Goal: Use online tool/utility: Utilize a website feature to perform a specific function

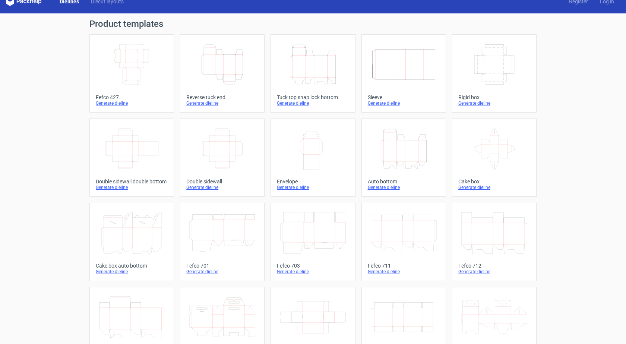
scroll to position [10, 0]
click at [474, 104] on div "Generate dieline" at bounding box center [494, 104] width 72 height 6
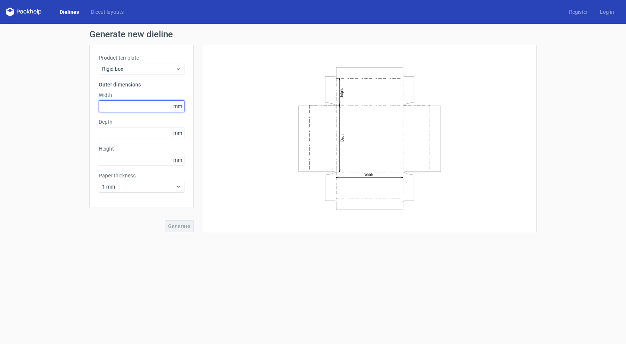
click at [129, 104] on input "text" at bounding box center [142, 106] width 86 height 12
type input "99"
click at [120, 161] on input "text" at bounding box center [142, 160] width 86 height 12
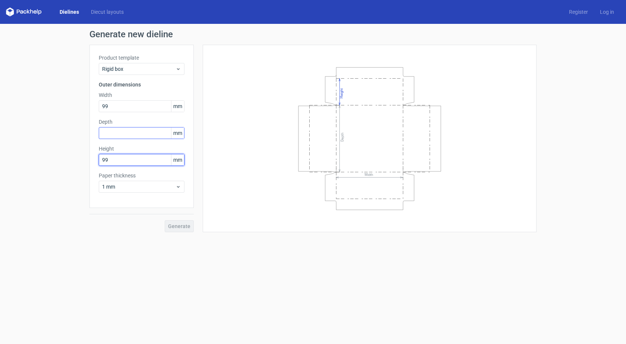
type input "99"
click at [120, 133] on input "text" at bounding box center [142, 133] width 86 height 12
type input "55"
click at [179, 223] on span "Generate" at bounding box center [179, 225] width 22 height 5
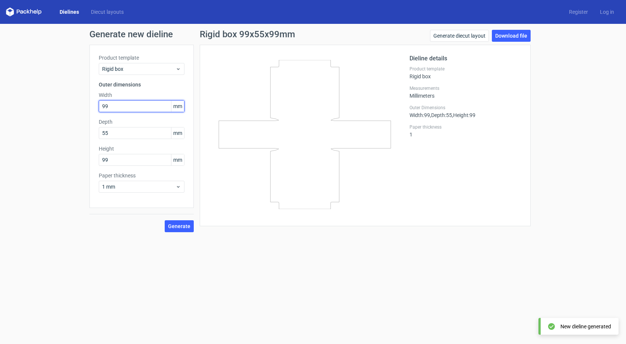
drag, startPoint x: 95, startPoint y: 110, endPoint x: 85, endPoint y: 112, distance: 10.5
click at [85, 112] on div "Generate new dieline Product template Rigid box Outer dimensions Width 99 mm De…" at bounding box center [313, 131] width 626 height 214
type input "55"
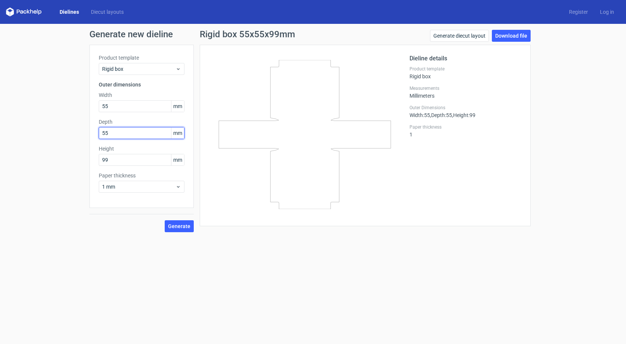
drag, startPoint x: 112, startPoint y: 133, endPoint x: 79, endPoint y: 139, distance: 33.8
click at [79, 139] on div "Generate new dieline Product template Rigid box Outer dimensions Width 55 mm De…" at bounding box center [313, 131] width 626 height 214
type input "99"
click at [165, 220] on button "Generate" at bounding box center [179, 226] width 29 height 12
click at [77, 8] on div "Dielines Diecut layouts" at bounding box center [68, 11] width 124 height 9
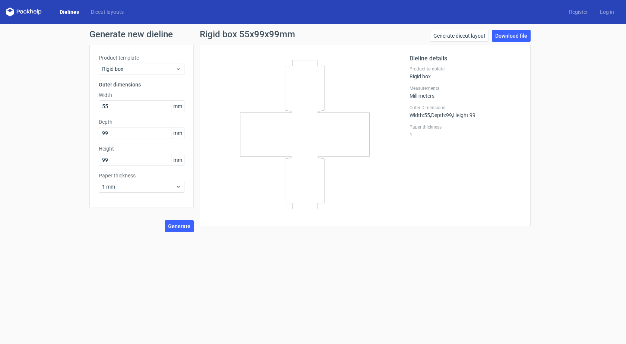
click at [72, 10] on link "Dielines" at bounding box center [69, 11] width 31 height 7
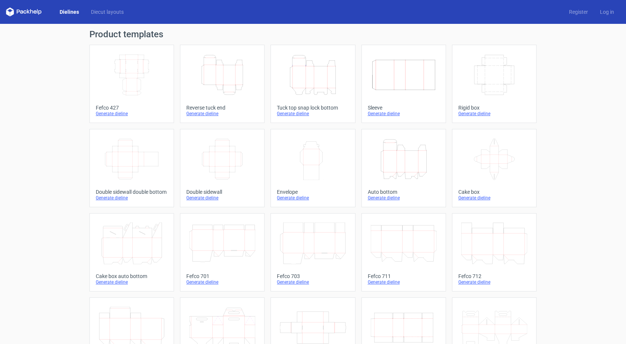
click at [198, 199] on div "Generate dieline" at bounding box center [222, 198] width 72 height 6
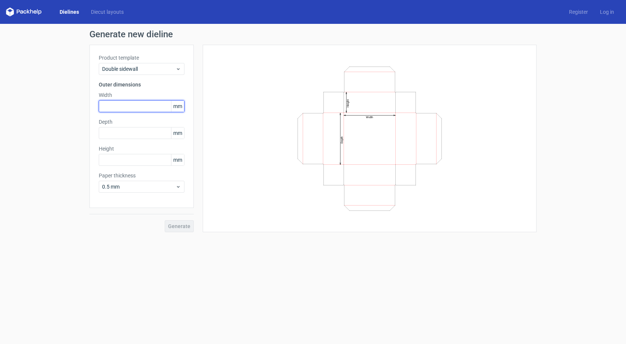
click at [133, 107] on input "text" at bounding box center [142, 106] width 86 height 12
type input "99"
click at [131, 129] on input "text" at bounding box center [142, 133] width 86 height 12
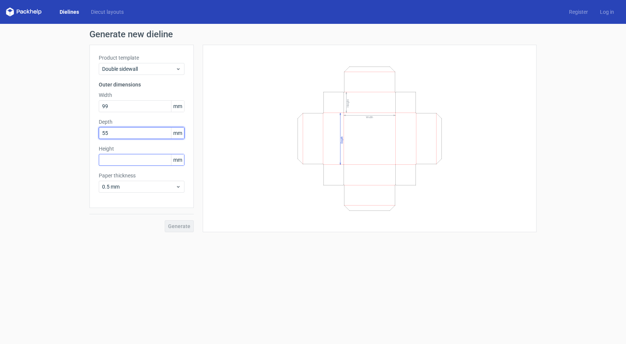
type input "55"
click at [115, 158] on input "text" at bounding box center [142, 160] width 86 height 12
type input "99"
click at [182, 226] on span "Generate" at bounding box center [179, 225] width 22 height 5
